Goal: Transaction & Acquisition: Purchase product/service

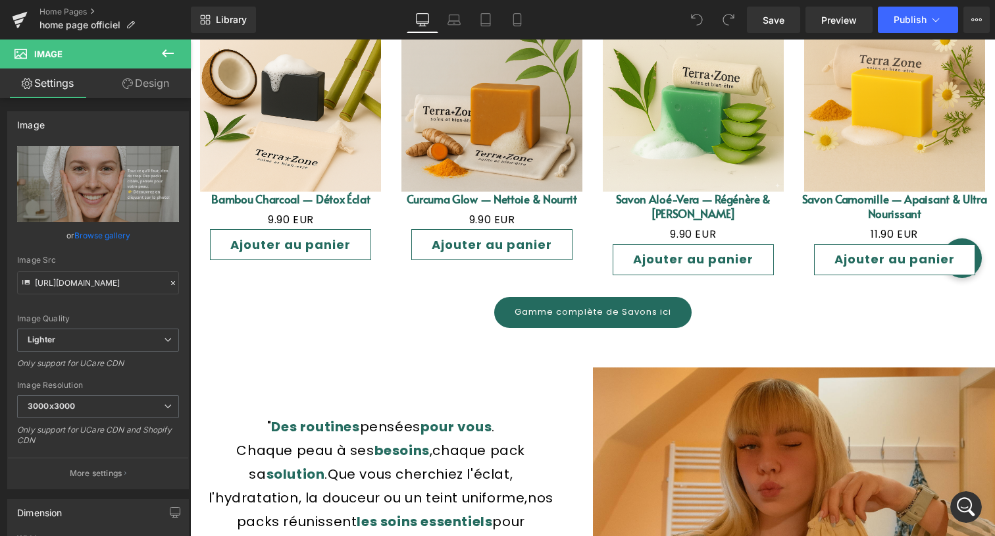
scroll to position [731, 0]
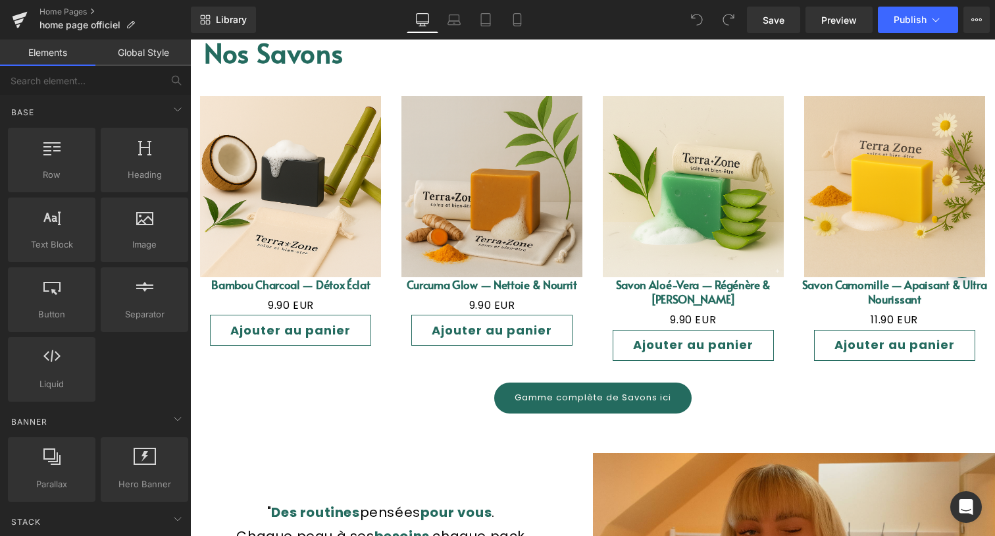
scroll to position [1312, 0]
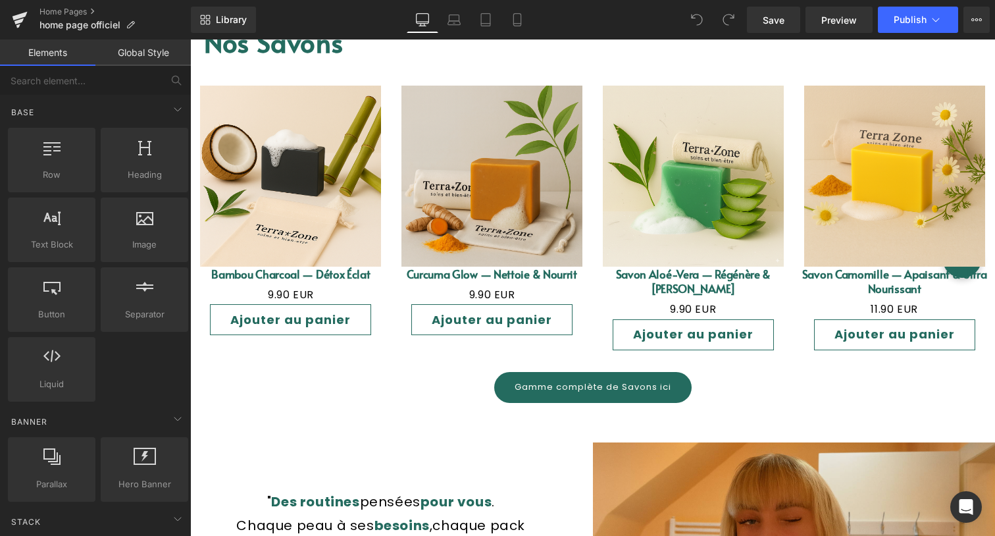
click at [315, 307] on div "Ajouter au panier (P) Cart Button" at bounding box center [290, 319] width 201 height 31
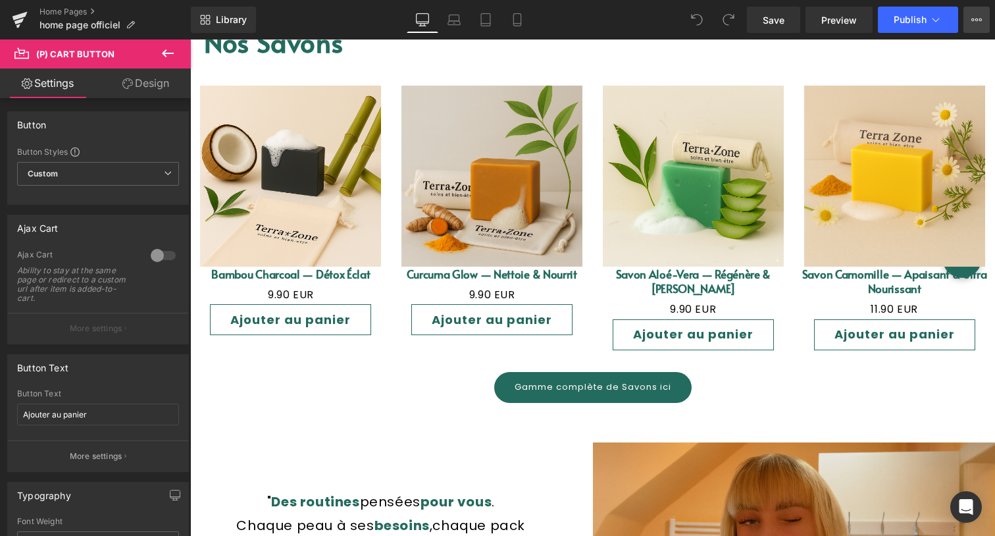
click at [975, 17] on icon at bounding box center [976, 19] width 11 height 11
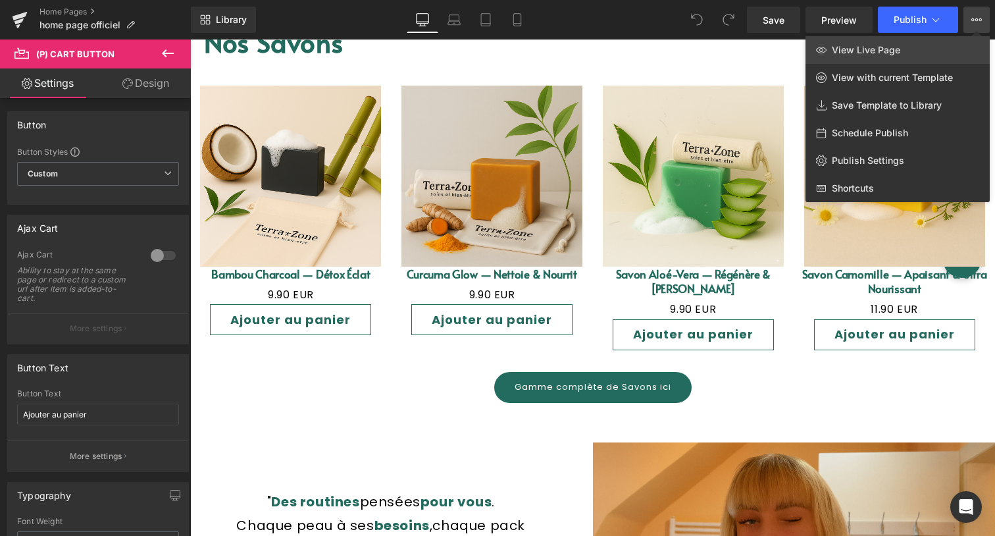
click at [910, 47] on link "View Live Page" at bounding box center [898, 50] width 184 height 28
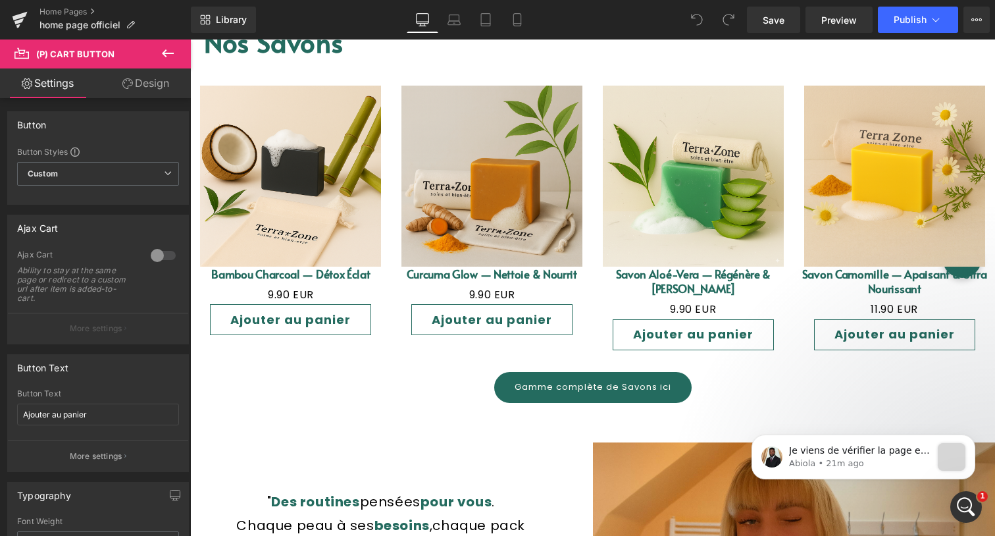
scroll to position [0, 0]
